Goal: Task Accomplishment & Management: Use online tool/utility

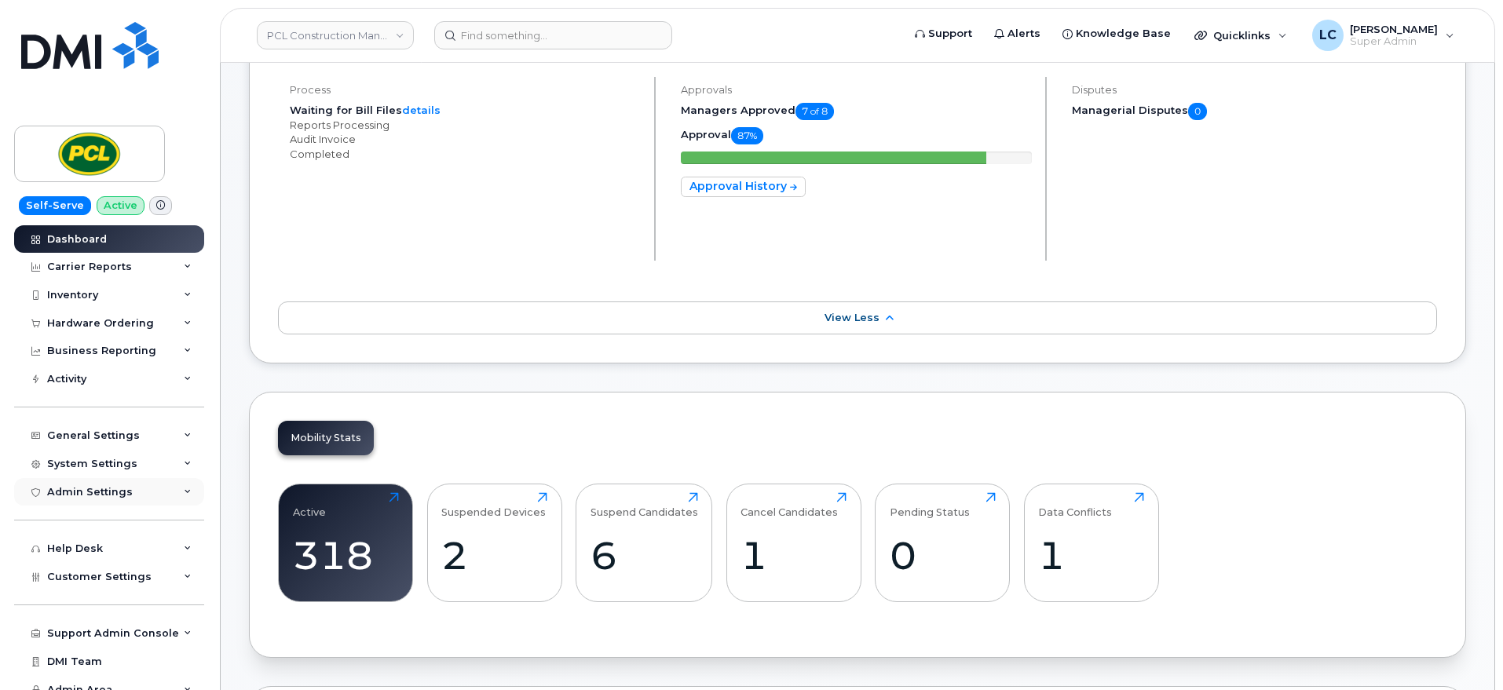
scroll to position [294, 0]
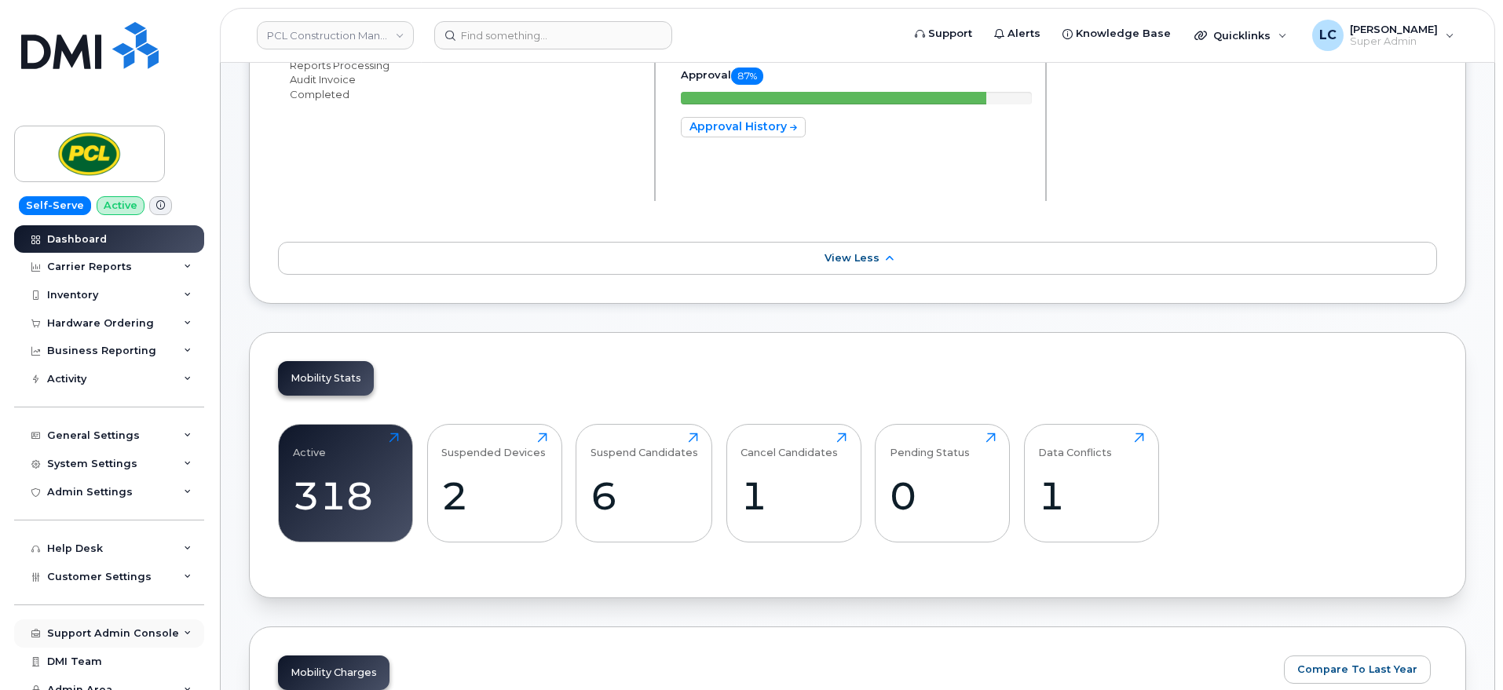
click at [130, 633] on div "Support Admin Console" at bounding box center [113, 633] width 132 height 13
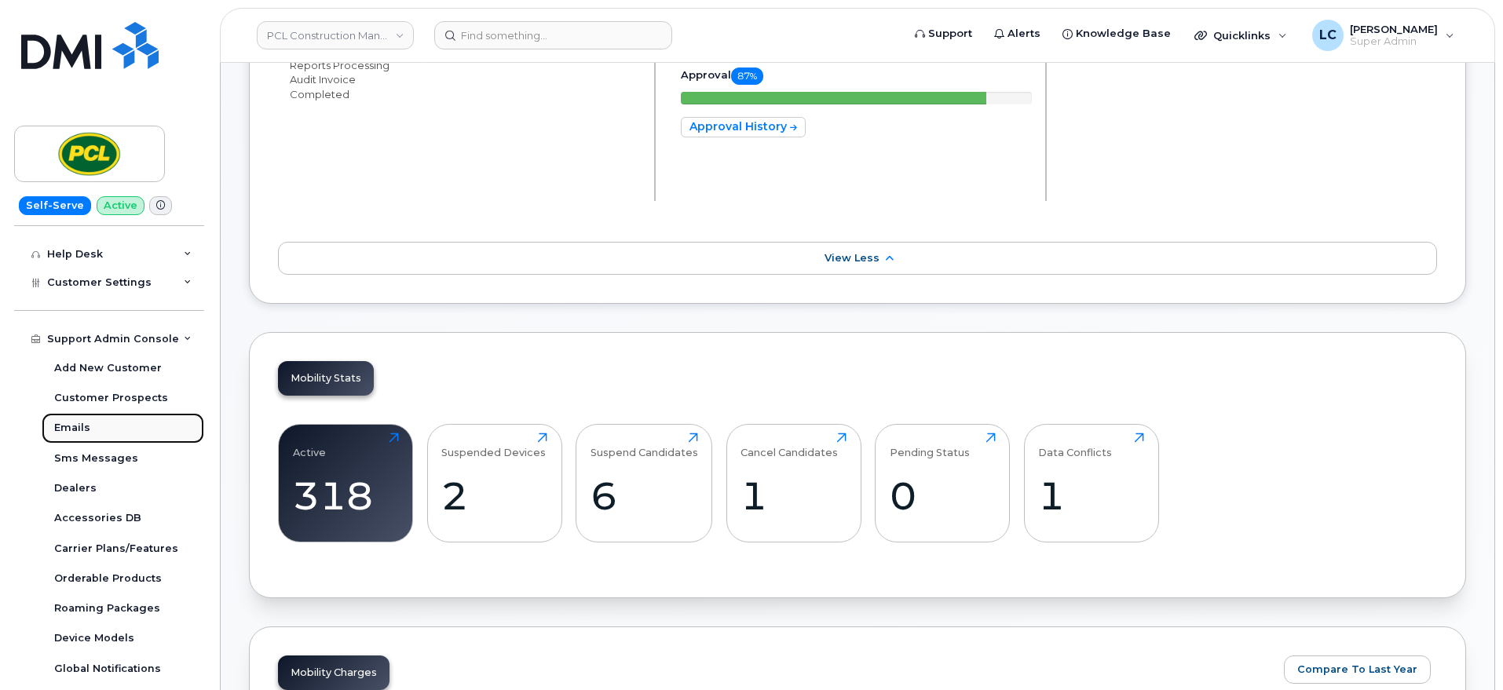
click at [86, 428] on div "Emails" at bounding box center [72, 428] width 36 height 14
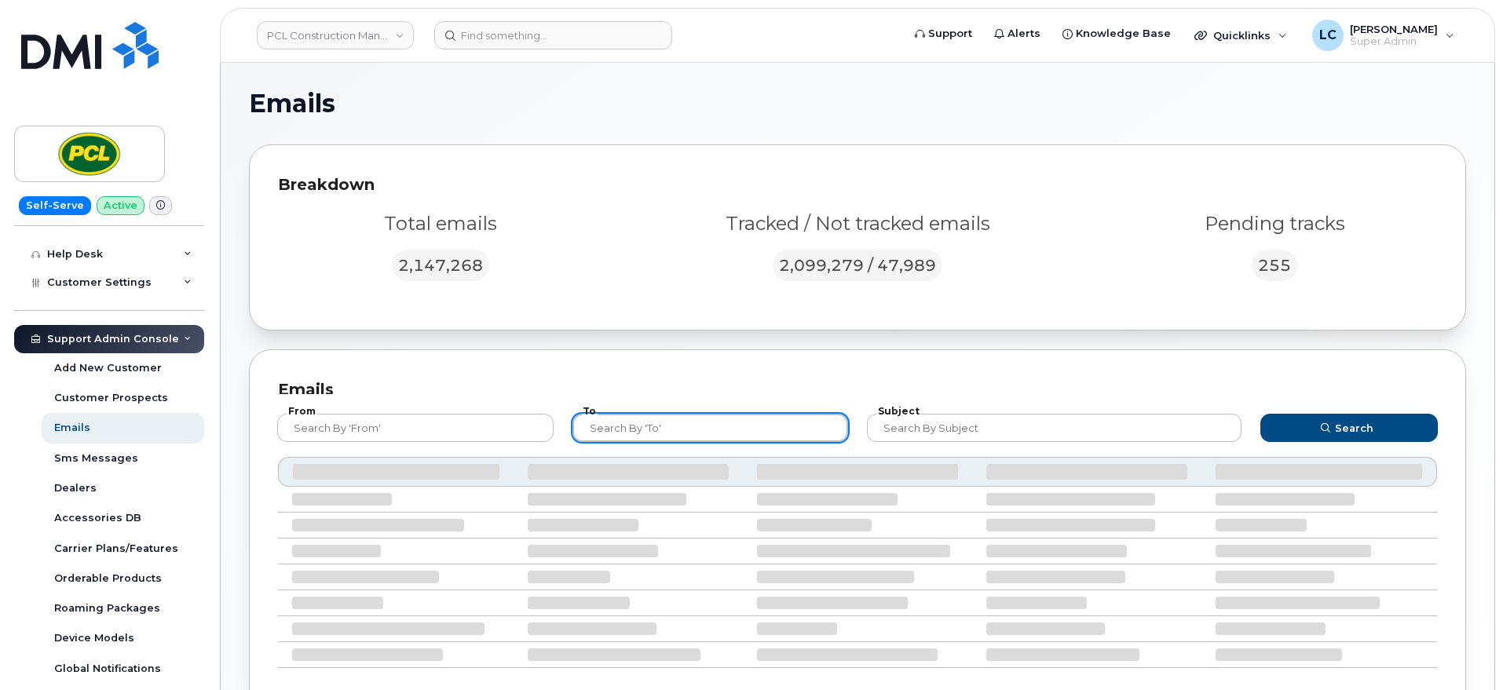
click at [689, 427] on input "text" at bounding box center [710, 428] width 276 height 28
type input "@pcl"
click at [1260, 414] on button "Search" at bounding box center [1348, 428] width 177 height 28
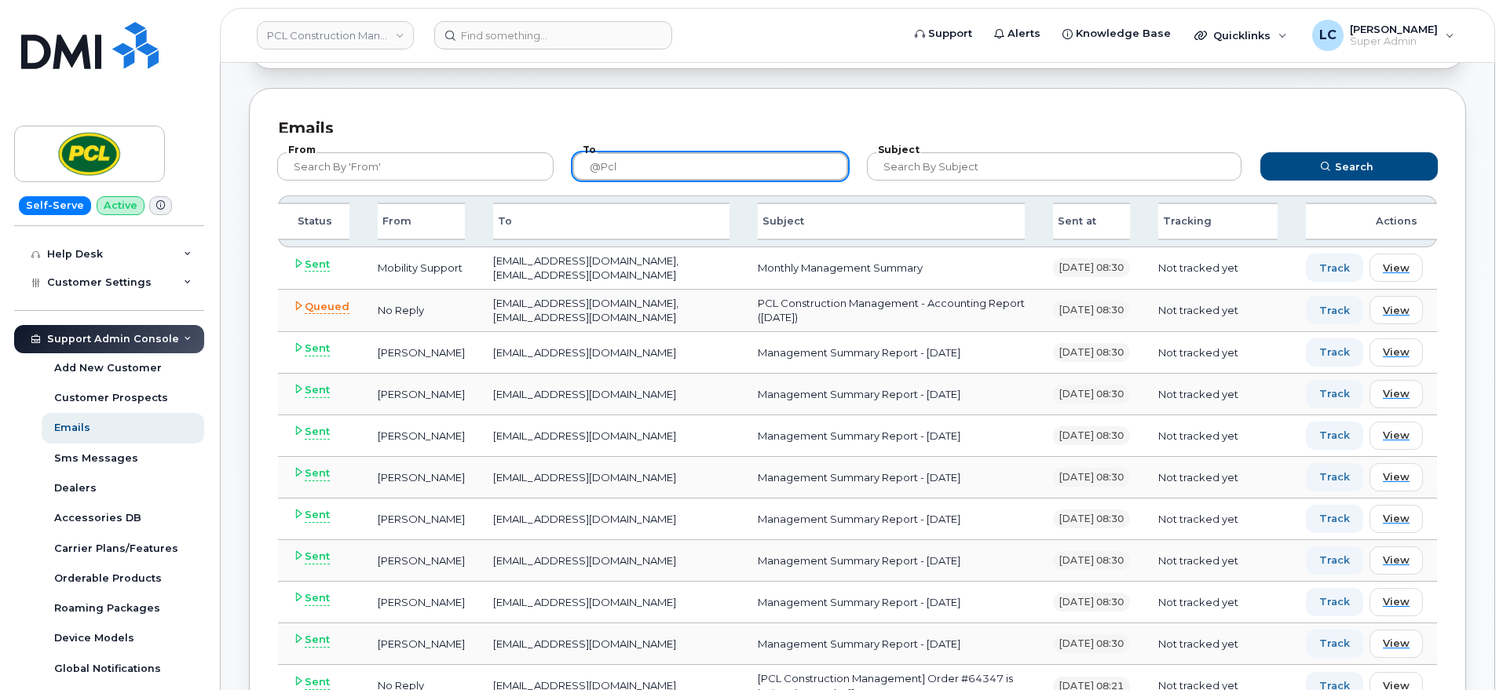
scroll to position [294, 0]
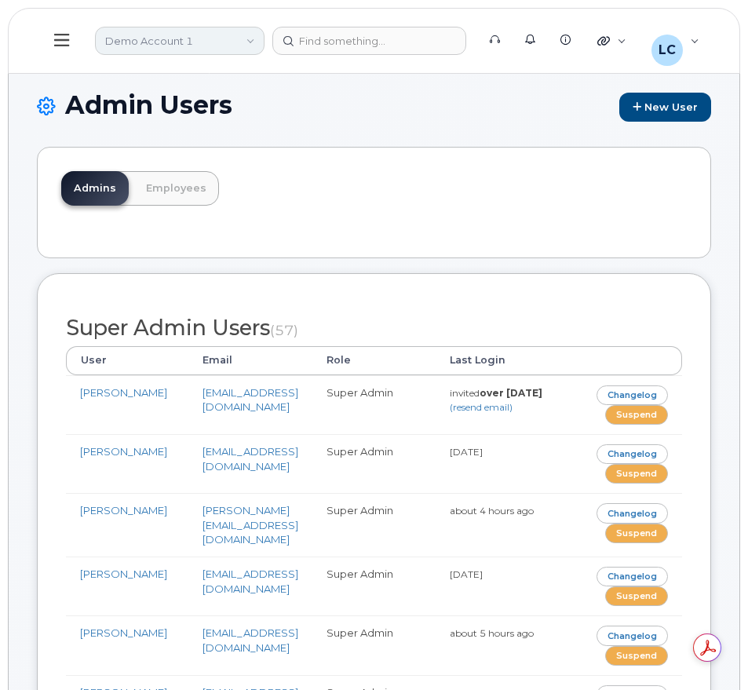
click at [159, 33] on link "Demo Account 1" at bounding box center [180, 41] width 170 height 28
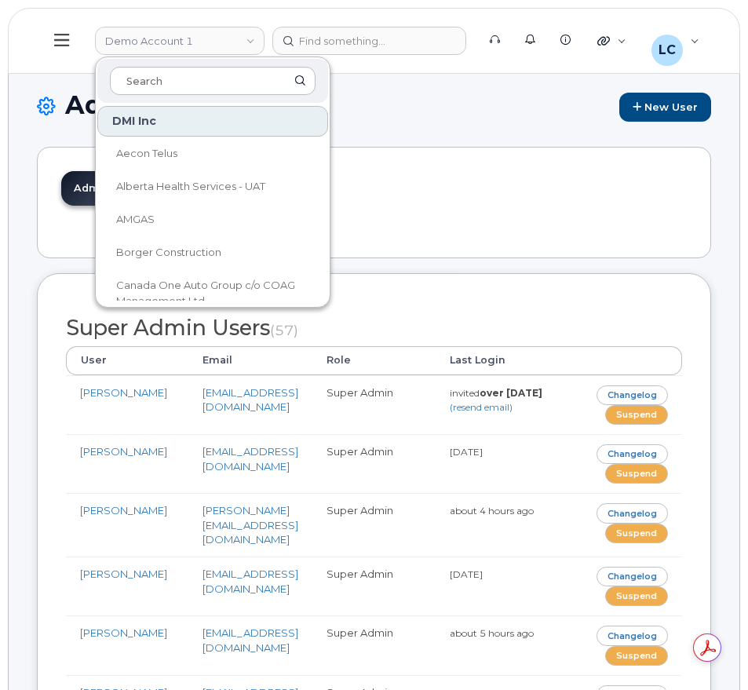
click at [60, 42] on icon at bounding box center [61, 39] width 15 height 17
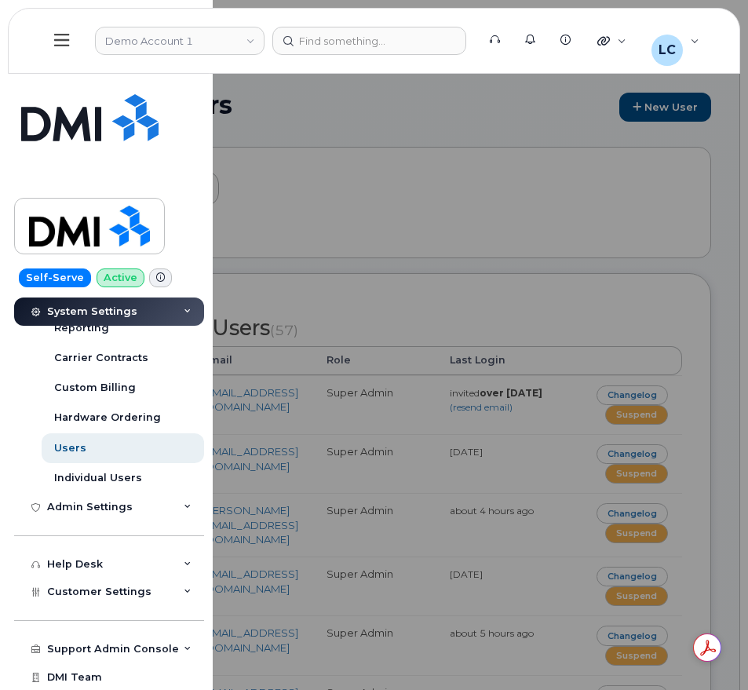
scroll to position [411, 0]
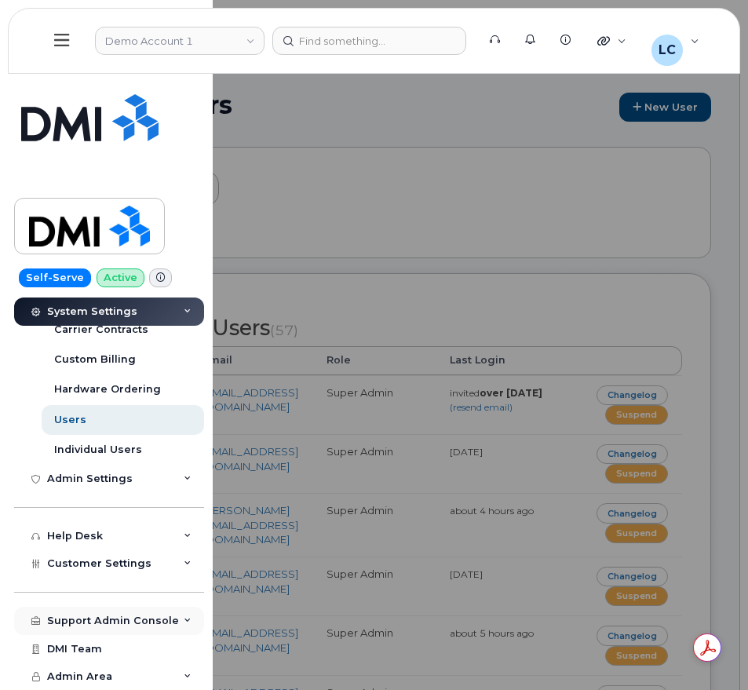
click at [89, 619] on div "Support Admin Console" at bounding box center [113, 621] width 132 height 13
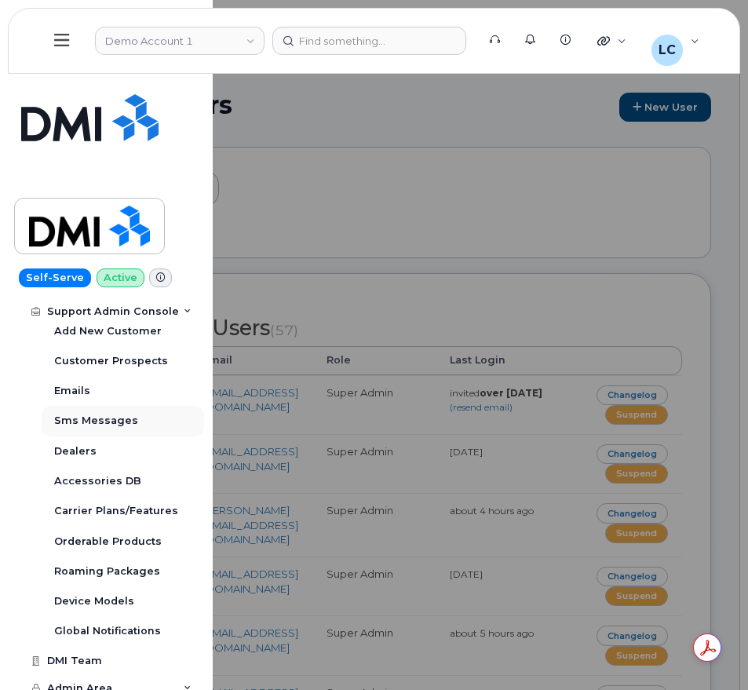
scroll to position [742, 0]
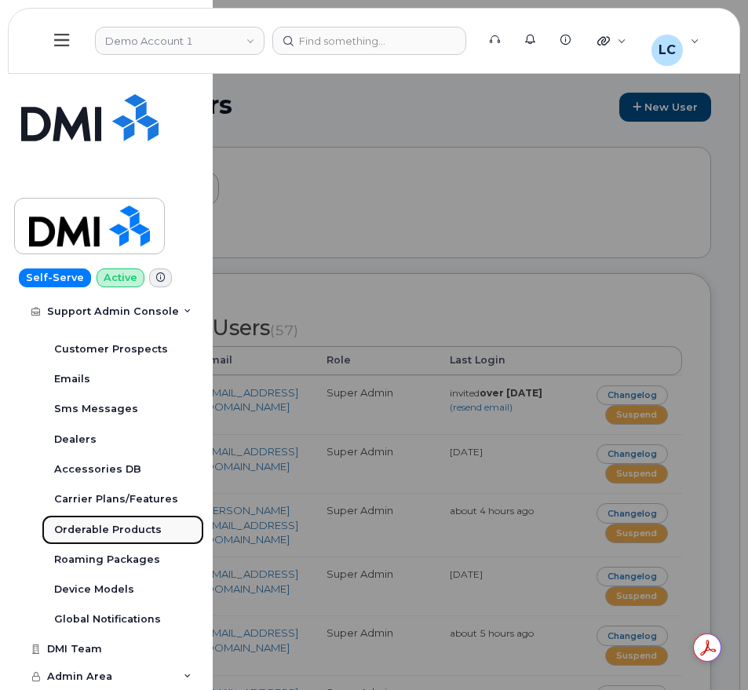
click at [109, 530] on div "Orderable Products" at bounding box center [108, 530] width 108 height 14
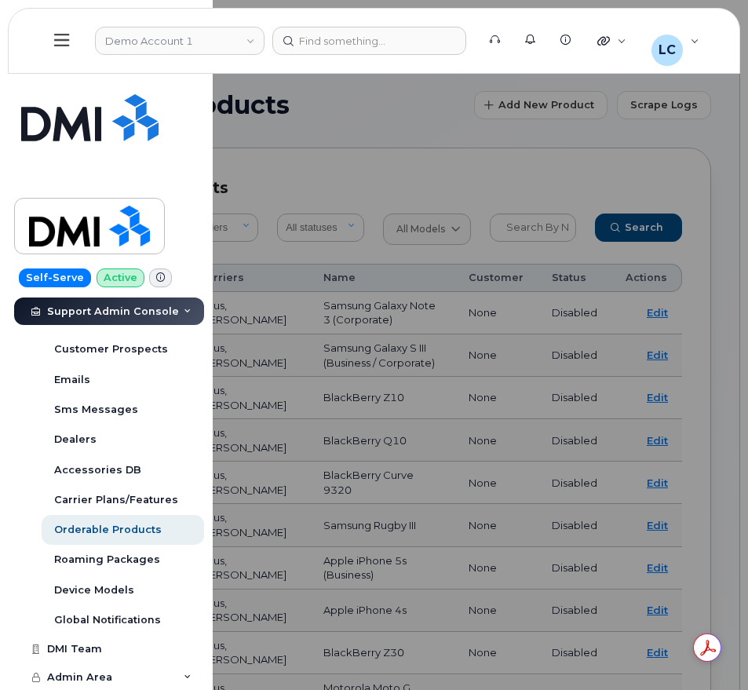
click at [409, 177] on div at bounding box center [374, 345] width 748 height 690
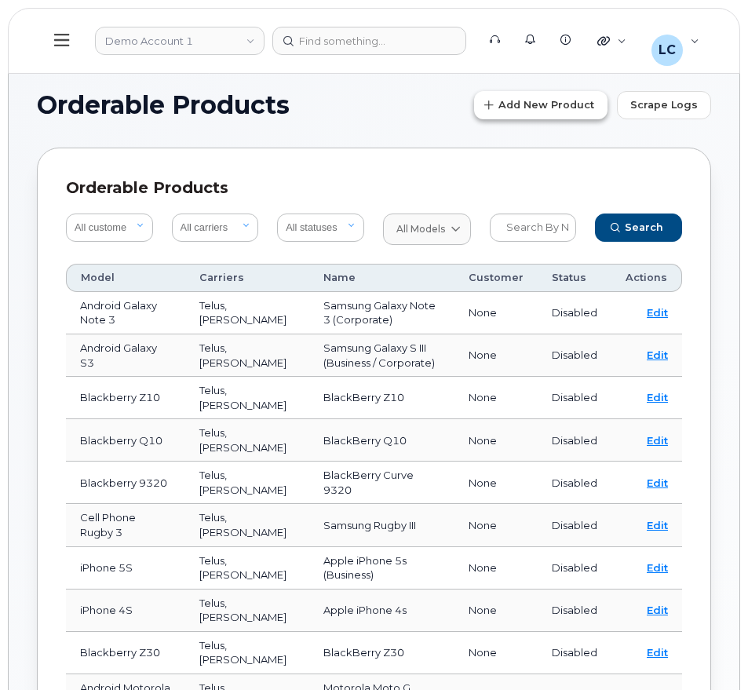
click at [570, 105] on span "Add New Product" at bounding box center [547, 104] width 96 height 15
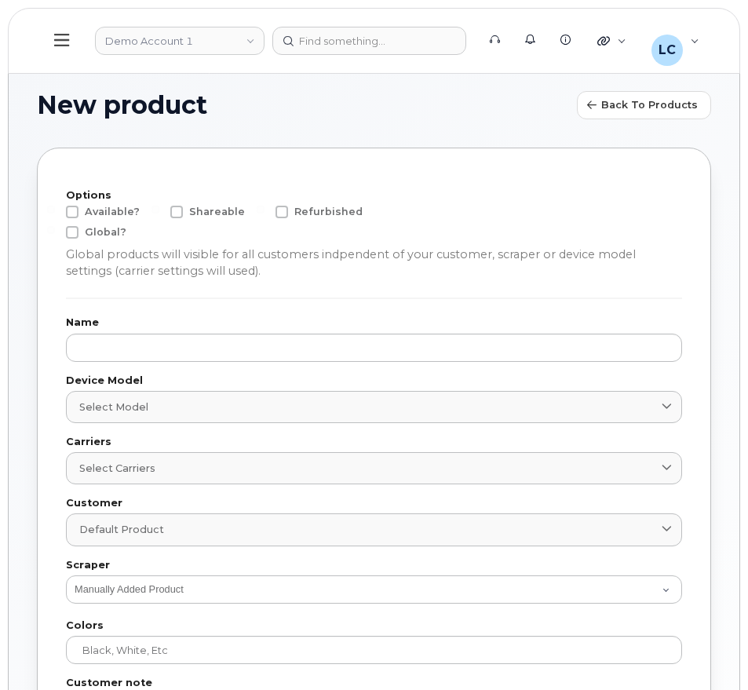
click at [79, 210] on label "Available?" at bounding box center [103, 212] width 74 height 13
click at [55, 210] on input "Available?" at bounding box center [51, 210] width 8 height 8
checkbox input "true"
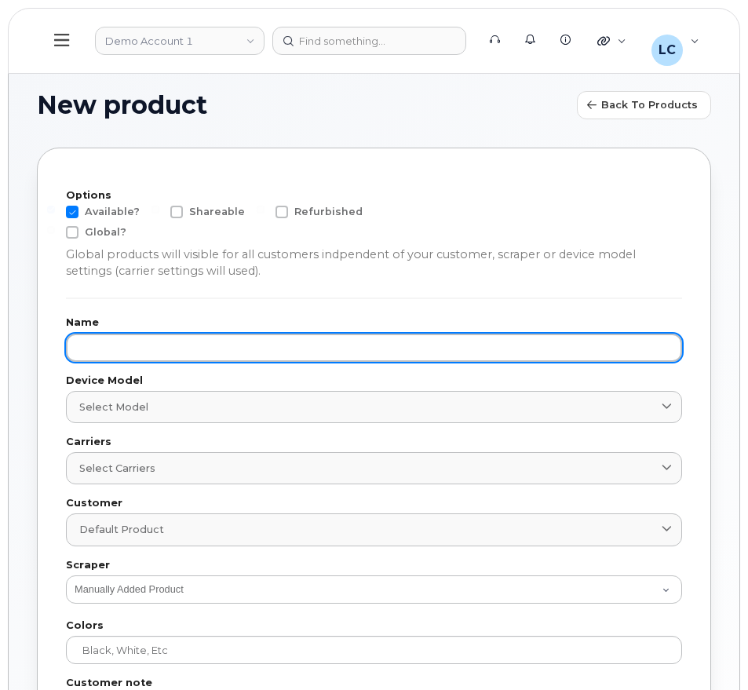
click at [243, 347] on input "text" at bounding box center [374, 348] width 616 height 28
paste input "SAMSUNG GALAXY S25 FE 128GB"
click at [332, 337] on input "SAMSUNG GALAXY S25 FE 128GB (" at bounding box center [374, 348] width 616 height 28
paste input "64385254"
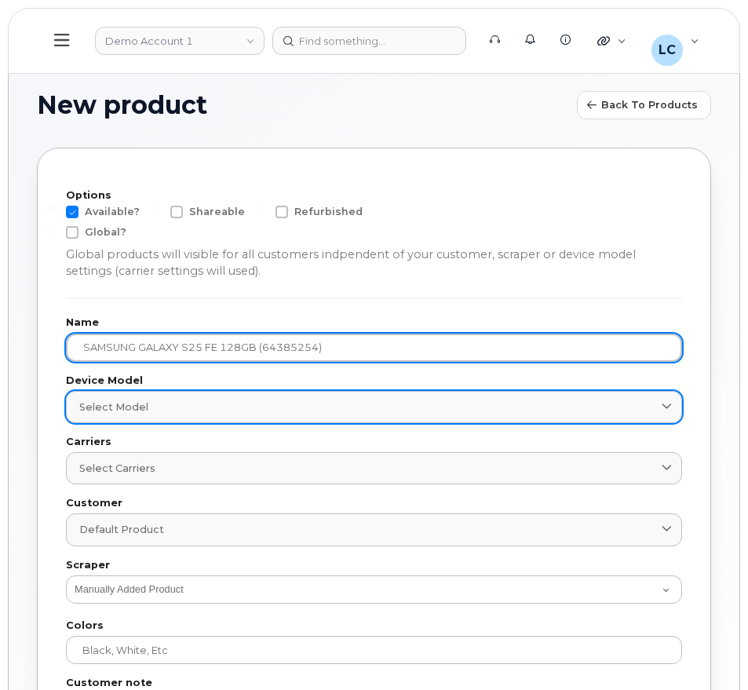
type input "SAMSUNG GALAXY S25 FE 128GB (64385254)"
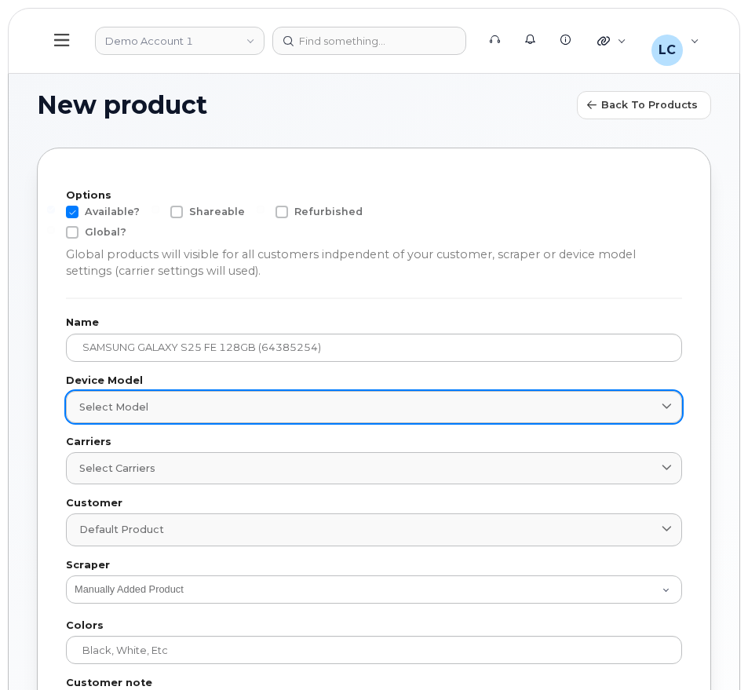
click at [344, 394] on link "Select model" at bounding box center [374, 407] width 616 height 32
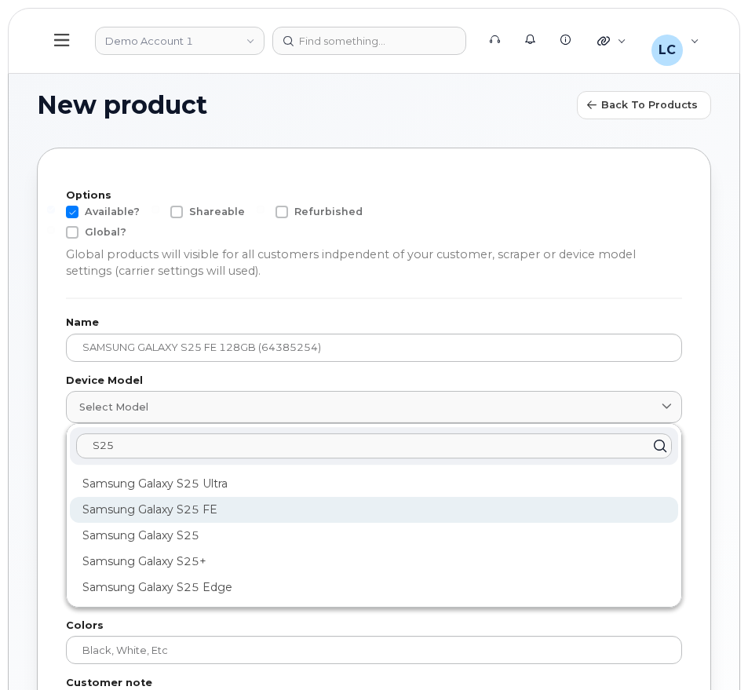
type input "S25"
click at [225, 506] on div "Samsung Galaxy S25 FE" at bounding box center [374, 510] width 608 height 26
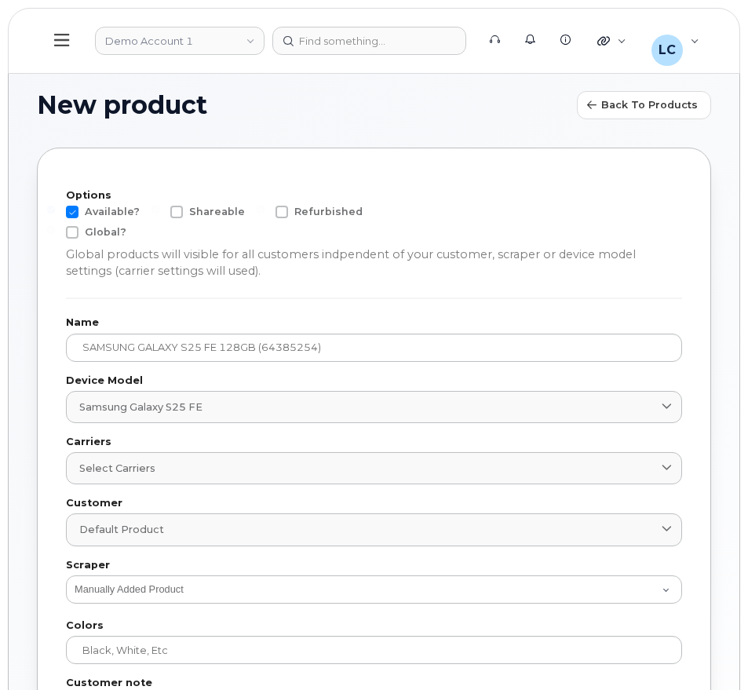
scroll to position [98, 0]
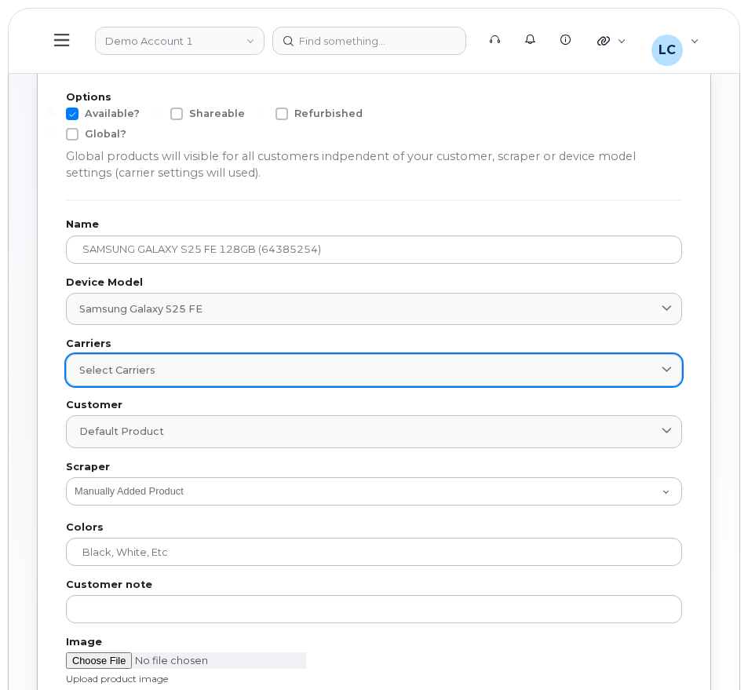
click at [195, 367] on div "Select carriers" at bounding box center [374, 370] width 590 height 15
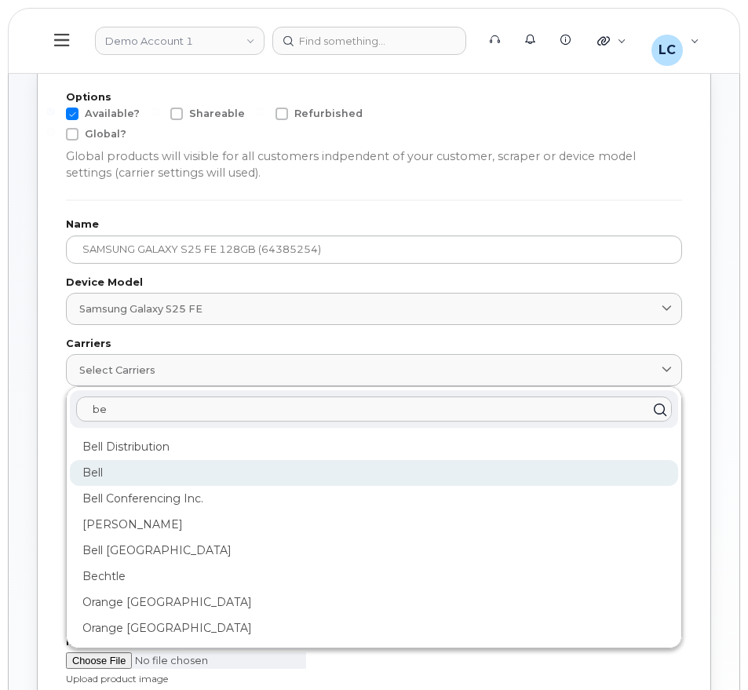
type input "be"
click at [129, 472] on div "Bell" at bounding box center [374, 473] width 608 height 26
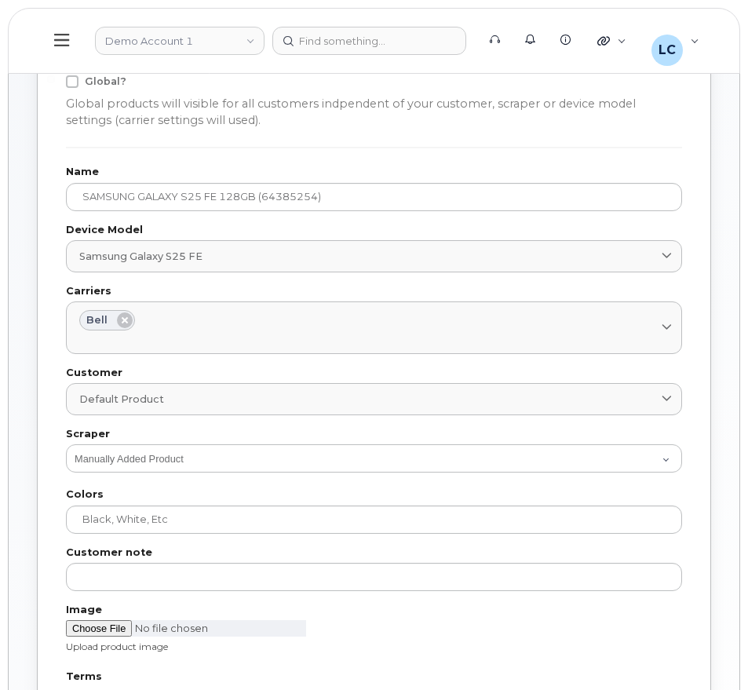
scroll to position [196, 0]
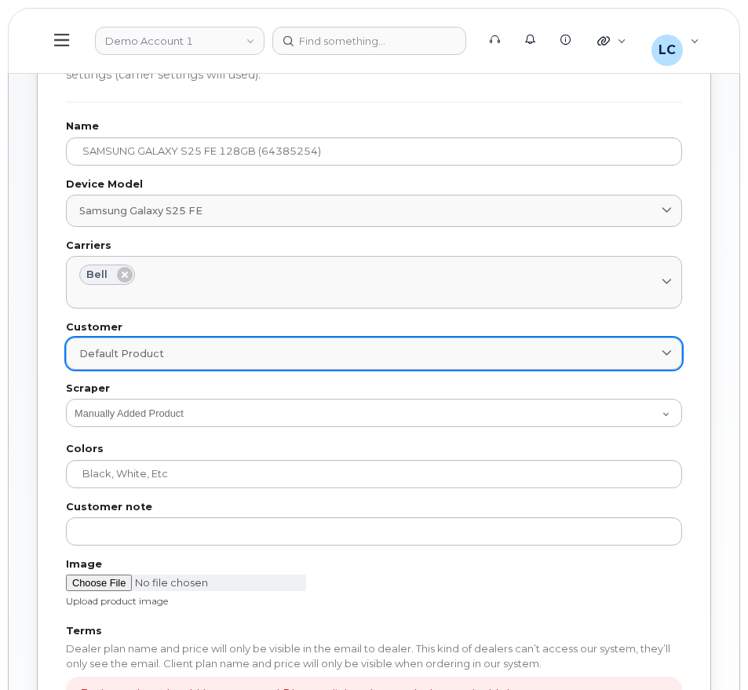
click at [194, 361] on link "Default product" at bounding box center [374, 354] width 616 height 32
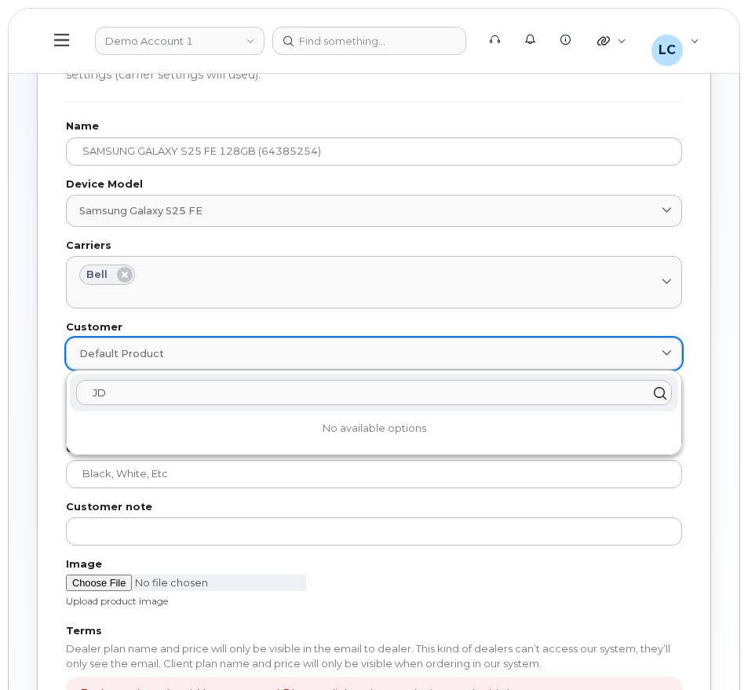
type input "J"
type input "I"
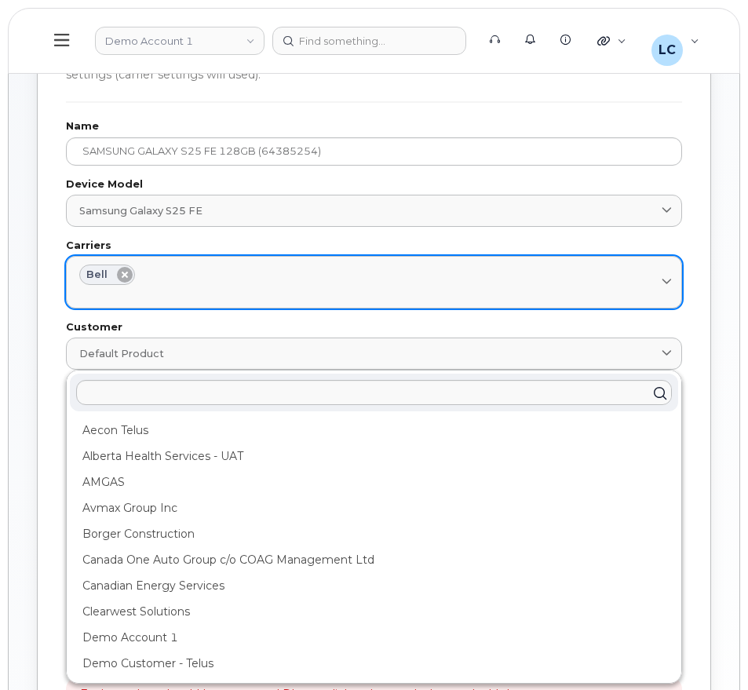
click at [119, 269] on icon at bounding box center [125, 275] width 16 height 16
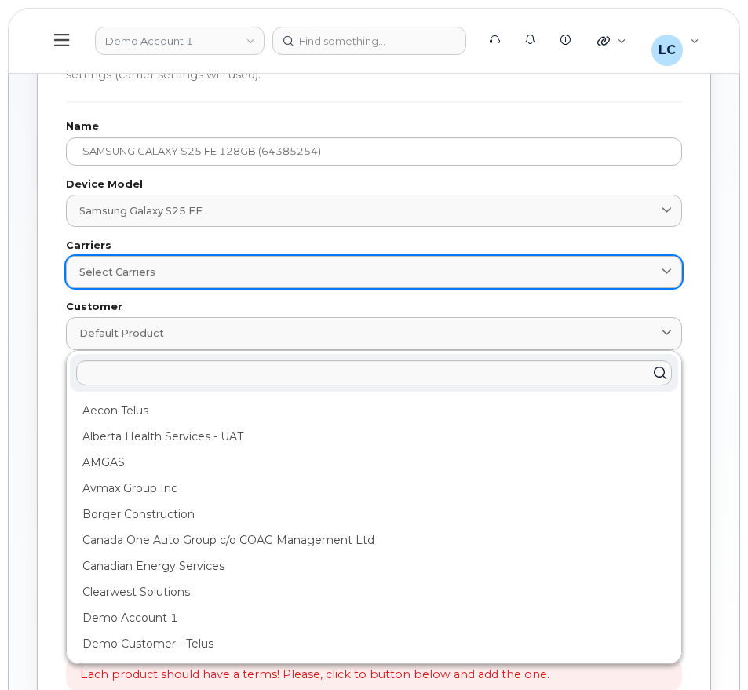
click at [59, 232] on div "Options Available? Shareable Refurbished Global? Global products will visible f…" at bounding box center [374, 397] width 674 height 892
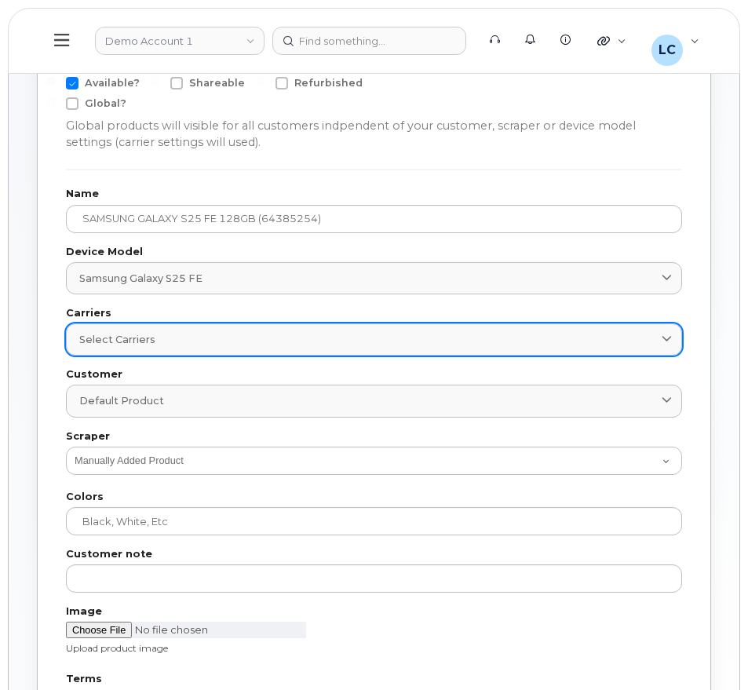
scroll to position [0, 0]
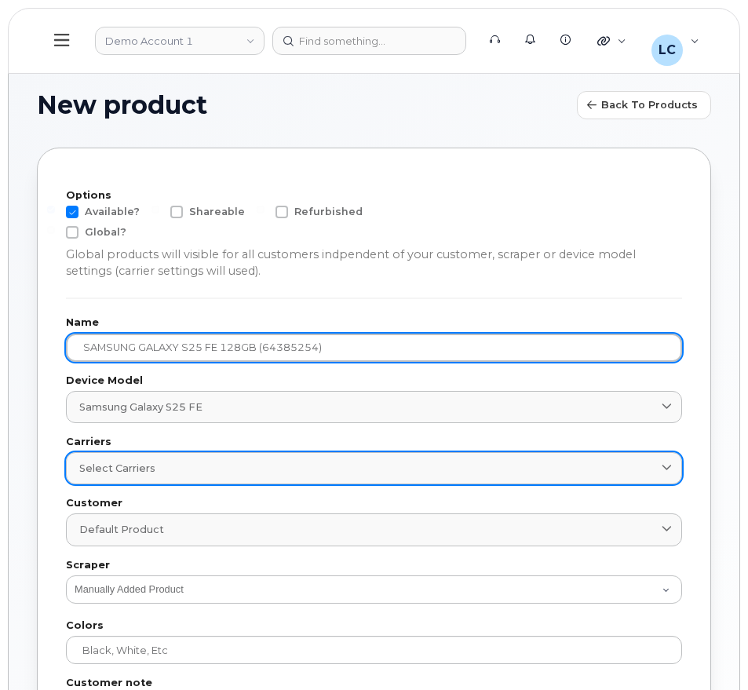
drag, startPoint x: 345, startPoint y: 345, endPoint x: 28, endPoint y: 334, distance: 316.6
click at [28, 334] on div "New product Back to products Options Available? Shareable Refurbished Global? G…" at bounding box center [374, 565] width 731 height 1005
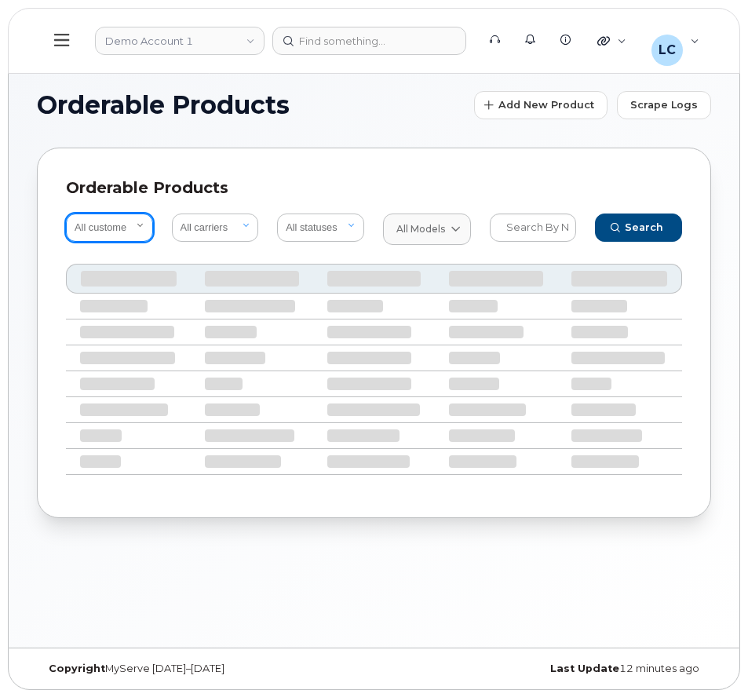
click at [124, 223] on select "All customers" at bounding box center [109, 228] width 87 height 28
